Goal: Information Seeking & Learning: Check status

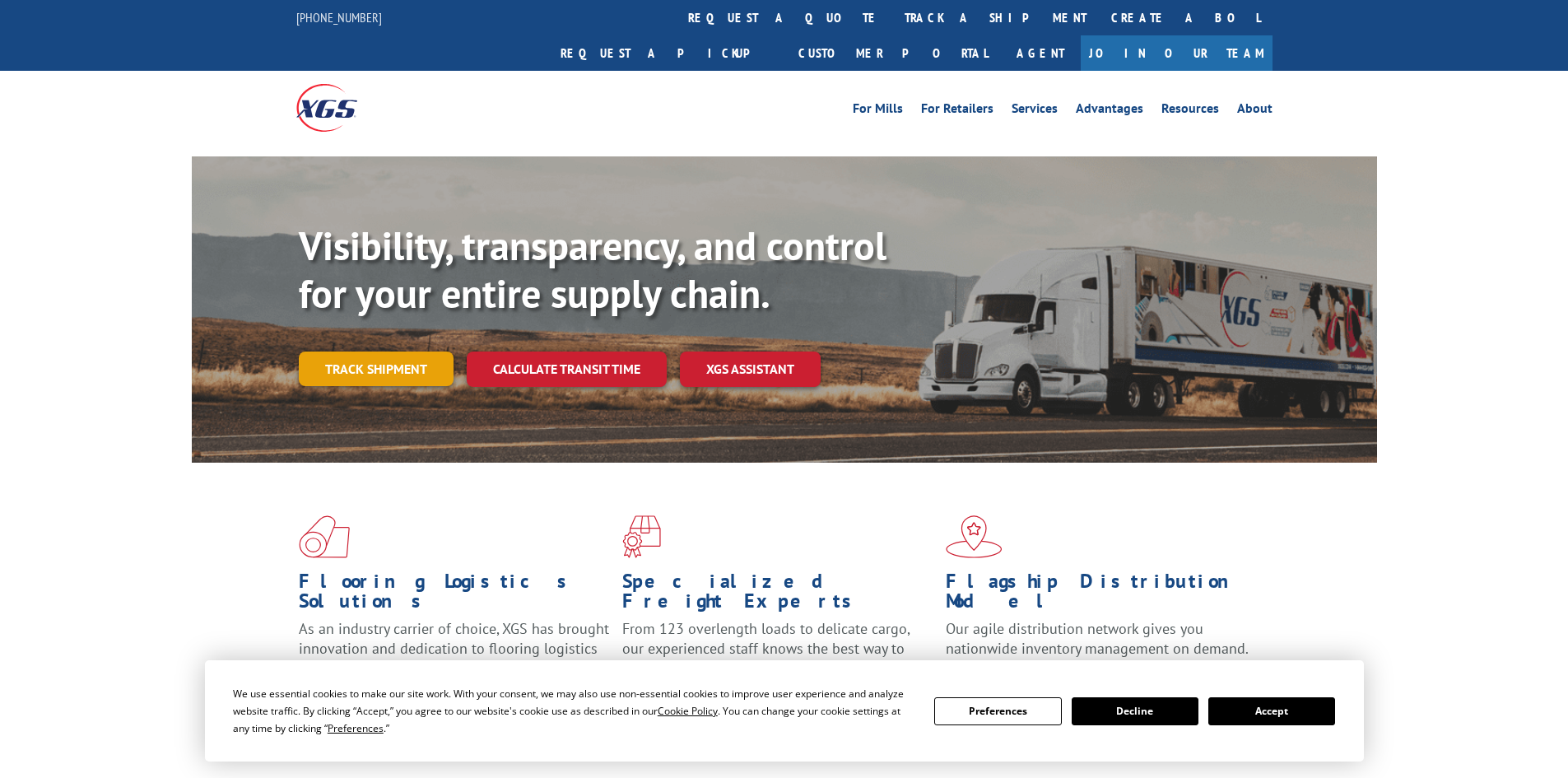
click at [376, 352] on link "Track shipment" at bounding box center [376, 370] width 155 height 35
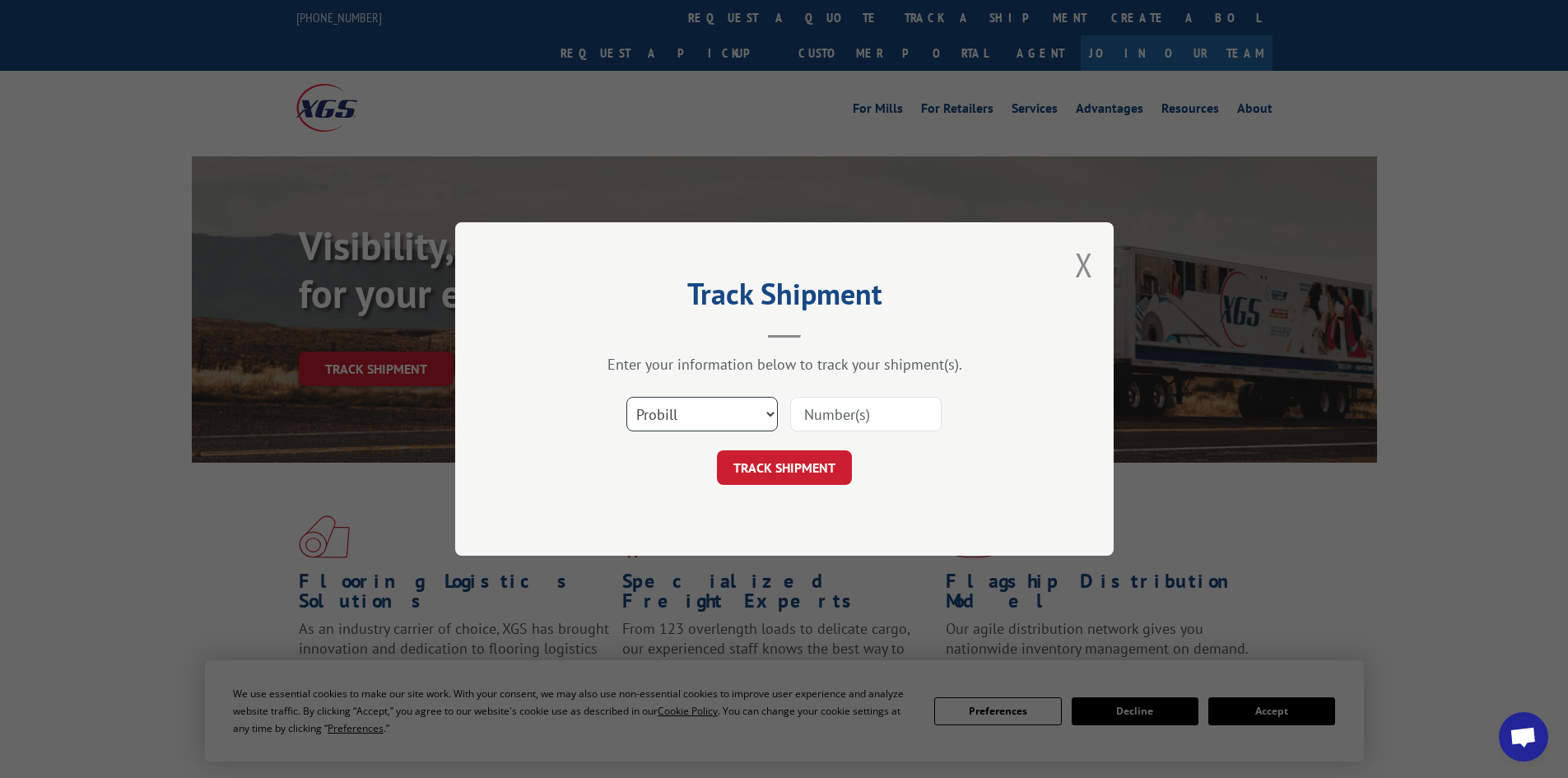
click at [706, 411] on select "Select category... Probill BOL PO" at bounding box center [702, 414] width 151 height 35
select select "po"
click at [626, 397] on select "Select category... Probill BOL PO" at bounding box center [702, 414] width 151 height 35
click at [853, 420] on input at bounding box center [866, 414] width 151 height 35
click at [839, 415] on input at bounding box center [866, 414] width 151 height 35
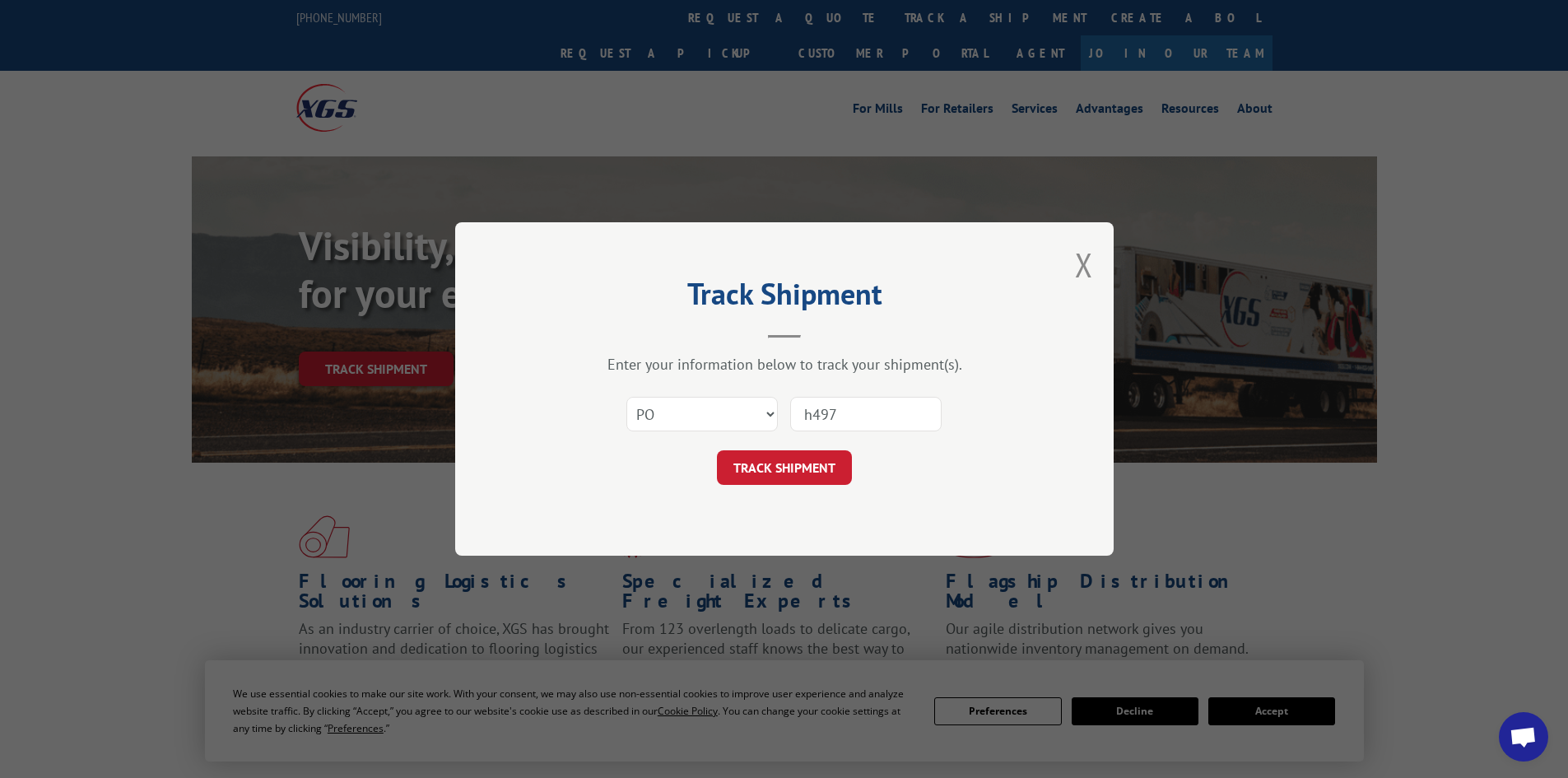
type input "h4976"
click button "TRACK SHIPMENT" at bounding box center [784, 468] width 135 height 35
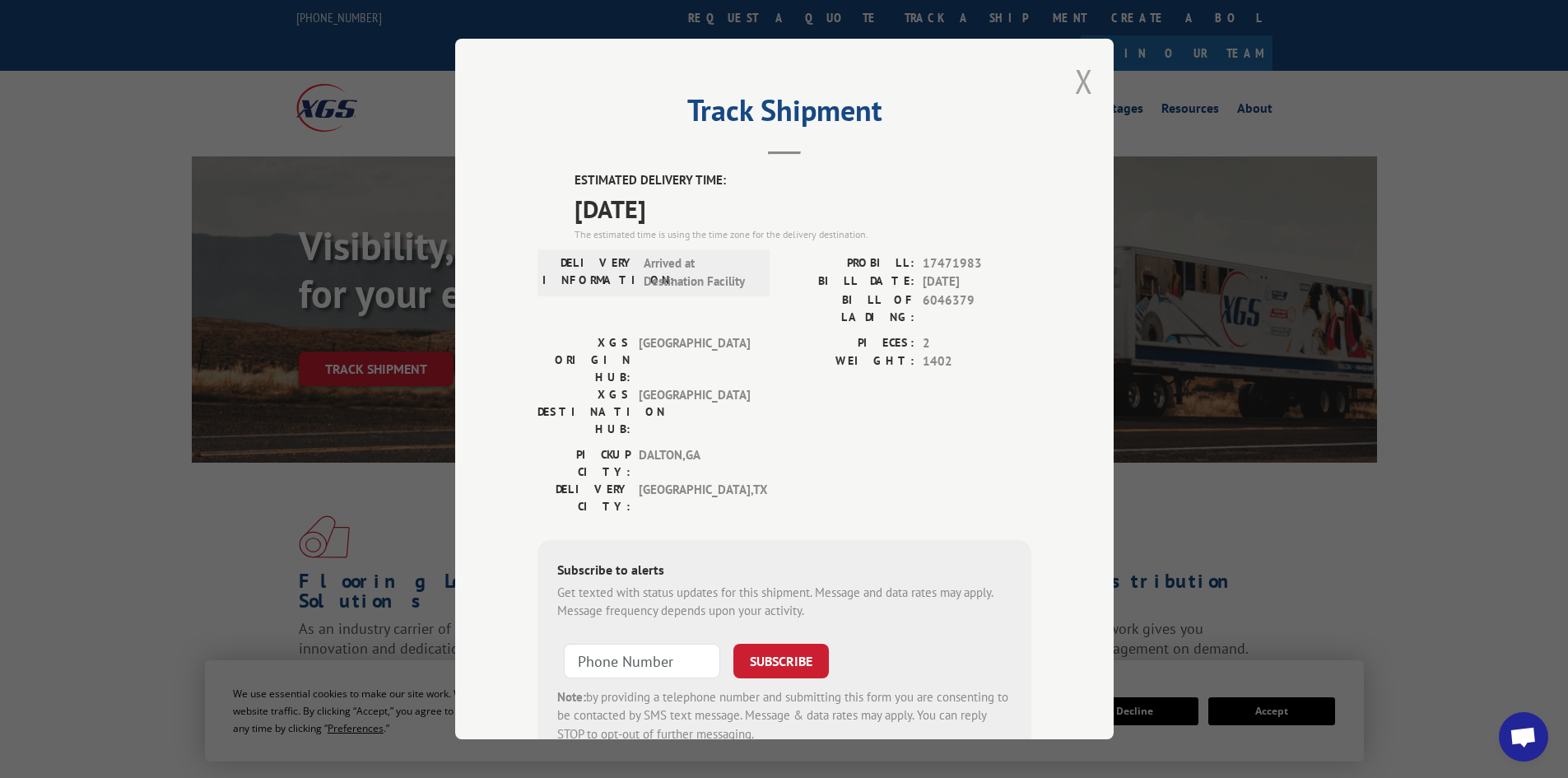
click at [1082, 78] on button "Close modal" at bounding box center [1084, 81] width 18 height 44
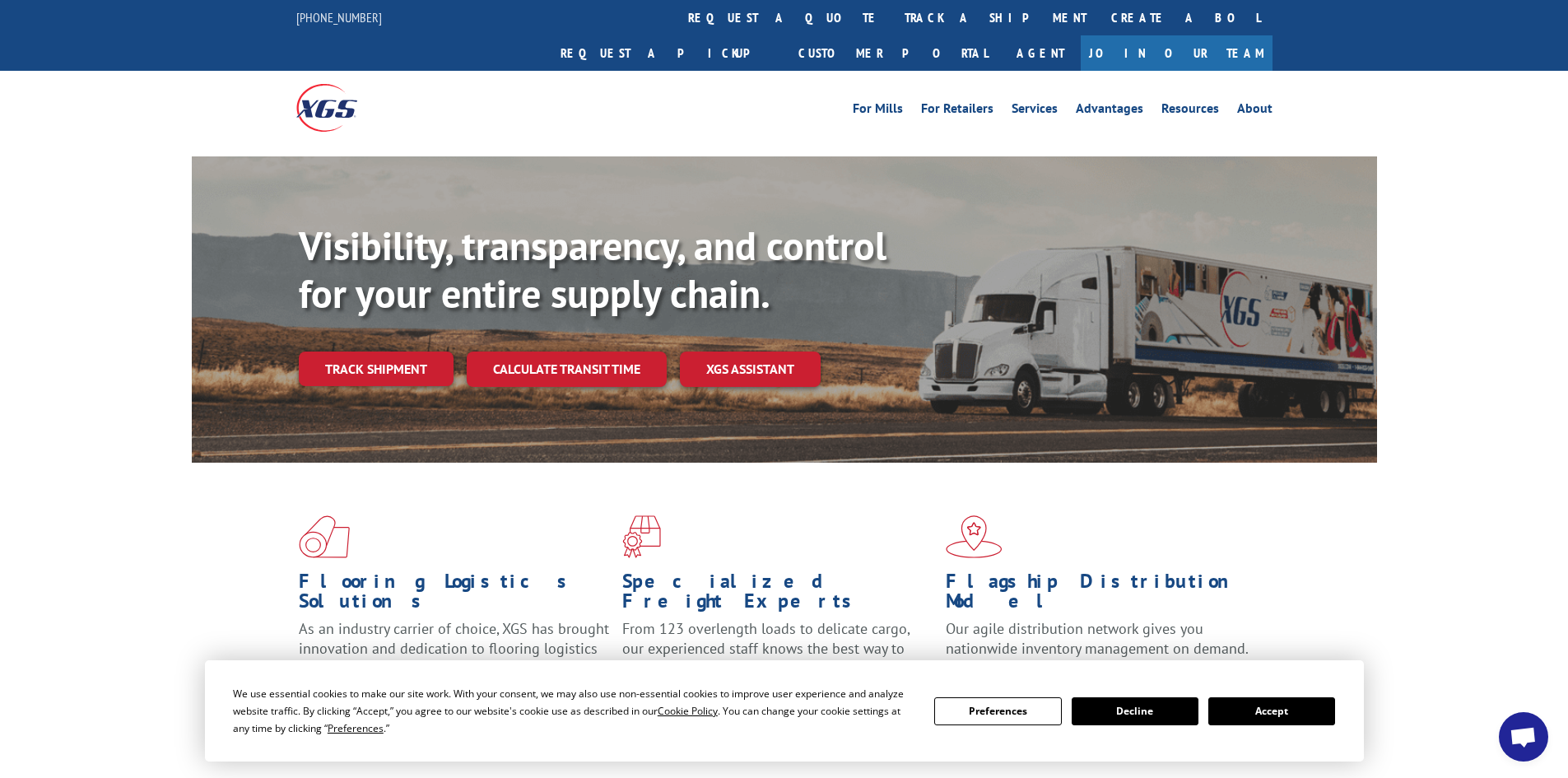
click at [326, 352] on link "Track shipment" at bounding box center [376, 370] width 155 height 35
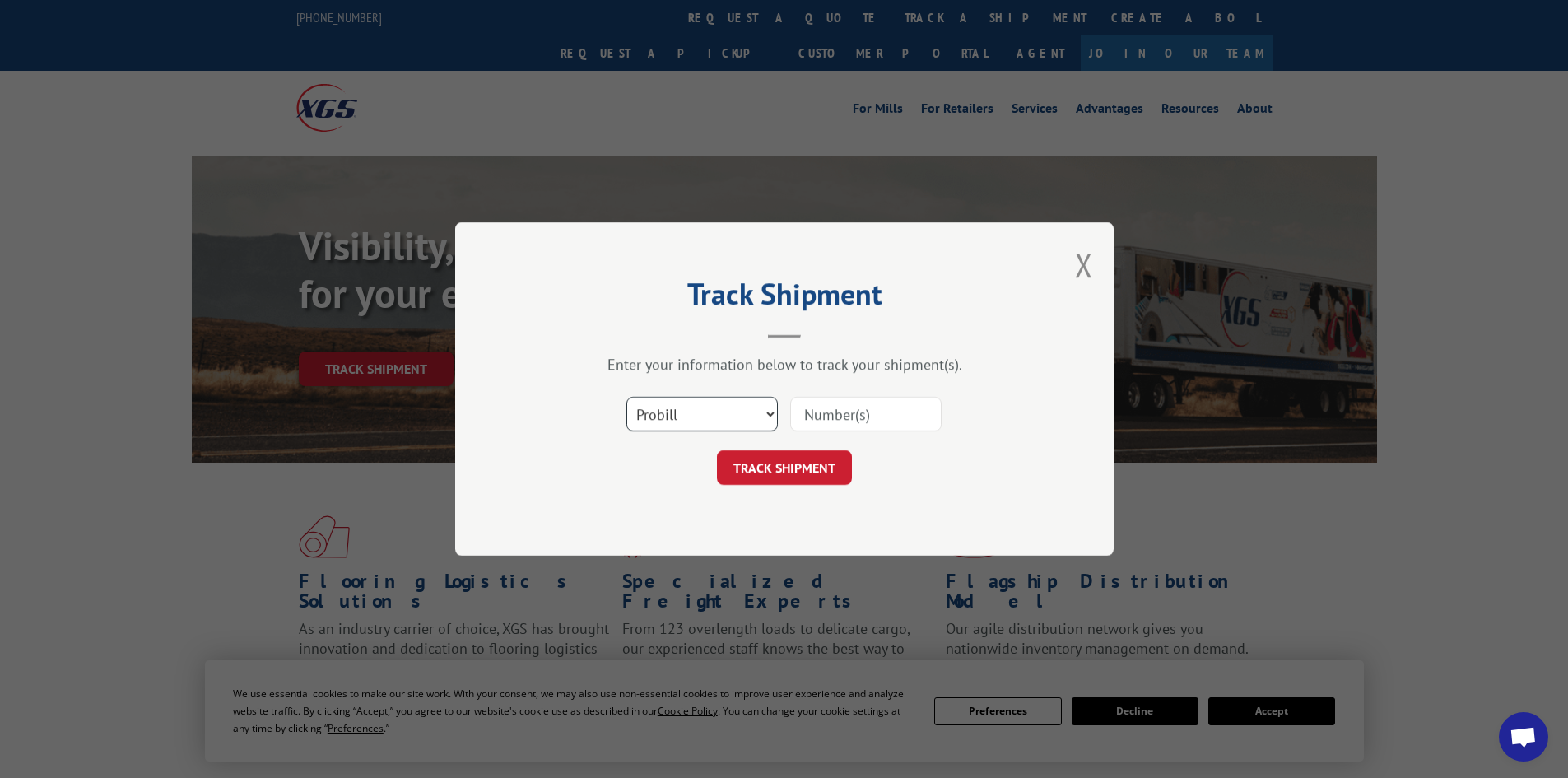
click at [706, 412] on select "Select category... Probill BOL PO" at bounding box center [702, 414] width 151 height 35
select select "po"
click at [626, 397] on select "Select category... Probill BOL PO" at bounding box center [702, 414] width 151 height 35
click at [831, 415] on input at bounding box center [866, 414] width 151 height 35
type input "cg1016"
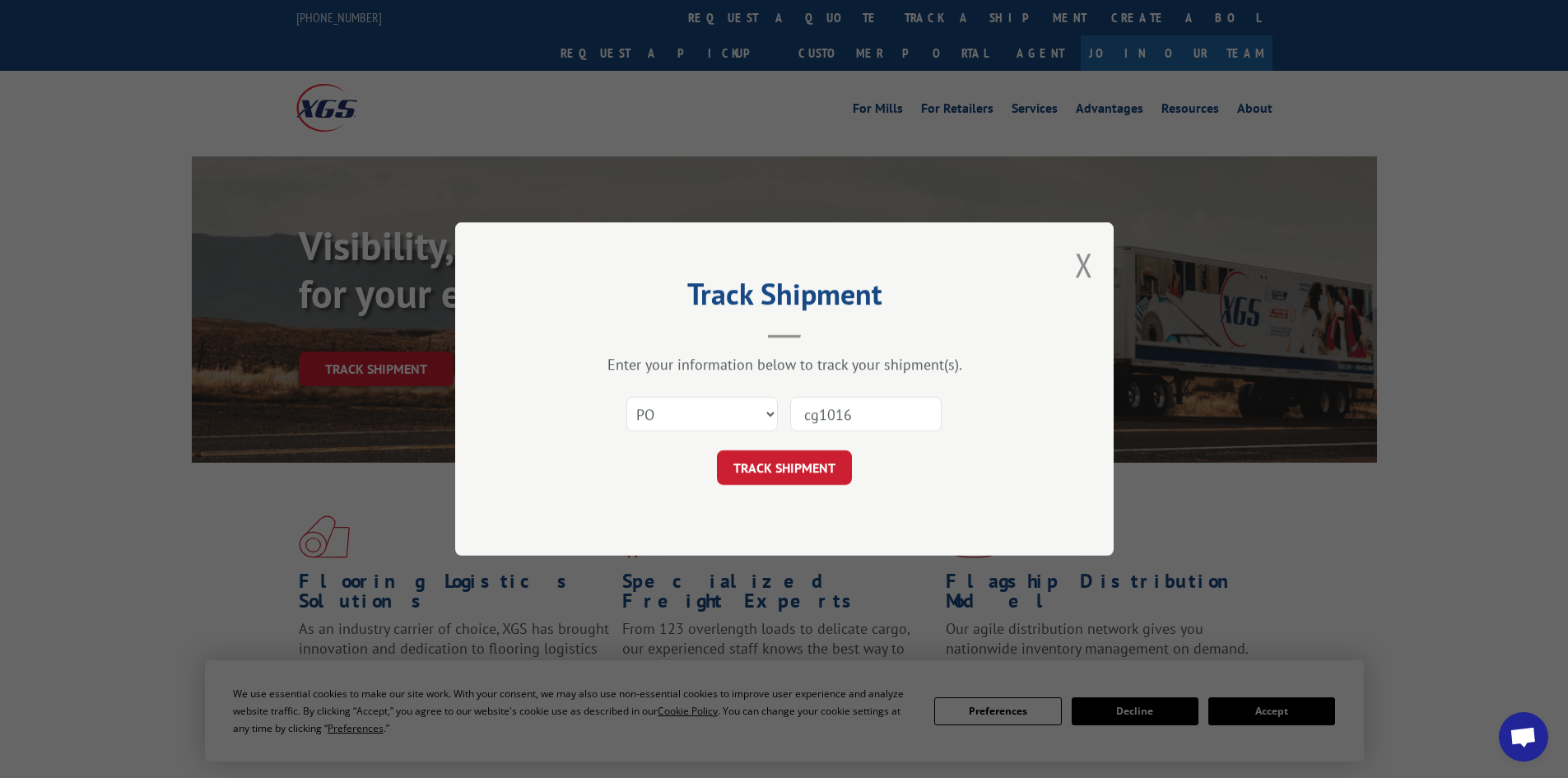
click button "TRACK SHIPMENT" at bounding box center [784, 468] width 135 height 35
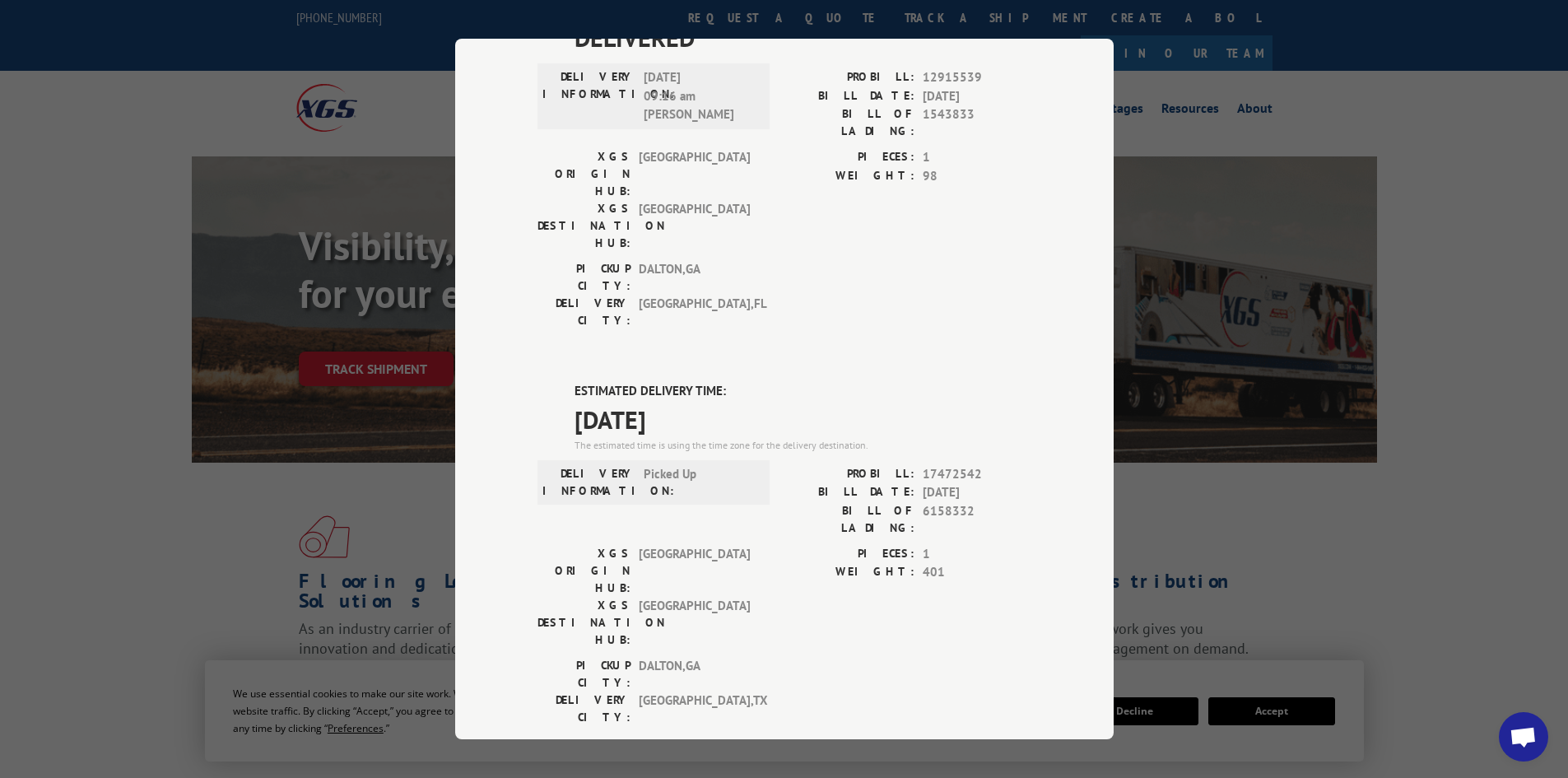
scroll to position [309, 0]
